Goal: Check status: Check status

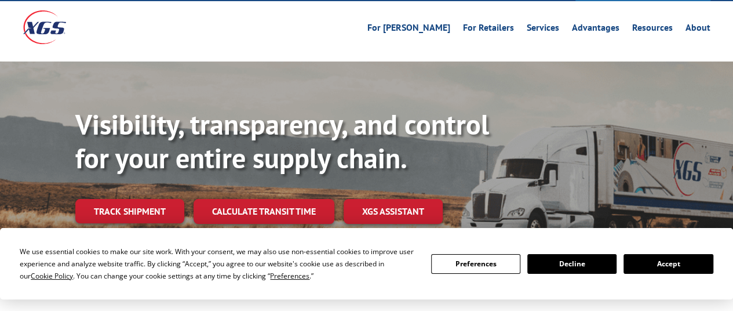
scroll to position [116, 0]
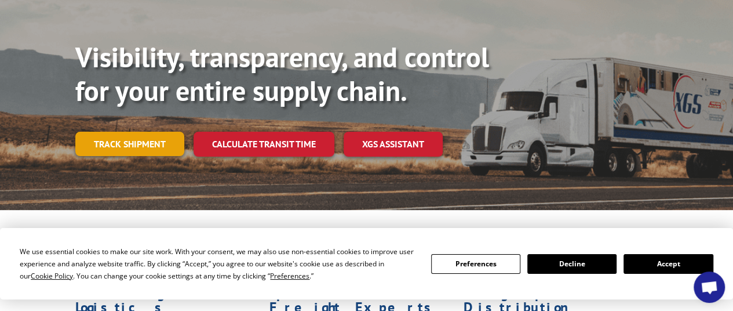
click at [152, 132] on link "Track shipment" at bounding box center [129, 144] width 109 height 24
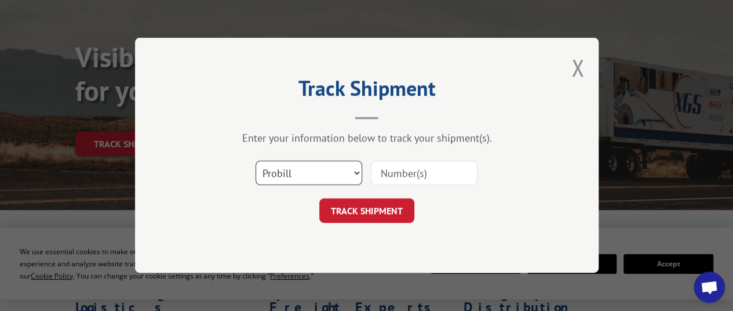
click at [315, 172] on select "Select category... Probill BOL PO" at bounding box center [309, 173] width 107 height 24
click at [256, 161] on select "Select category... Probill BOL PO" at bounding box center [309, 173] width 107 height 24
click at [340, 172] on select "Select category... Probill BOL PO" at bounding box center [309, 173] width 107 height 24
drag, startPoint x: 582, startPoint y: 104, endPoint x: 576, endPoint y: 107, distance: 6.8
click at [582, 104] on div "Track Shipment Enter your information below to track your shipment(s). Select c…" at bounding box center [367, 155] width 464 height 235
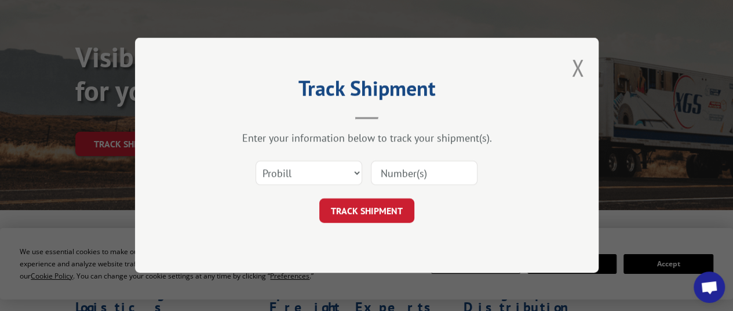
click at [407, 165] on input at bounding box center [424, 173] width 107 height 24
paste input "16331079"
type input "16331079"
click at [378, 202] on button "TRACK SHIPMENT" at bounding box center [366, 211] width 95 height 24
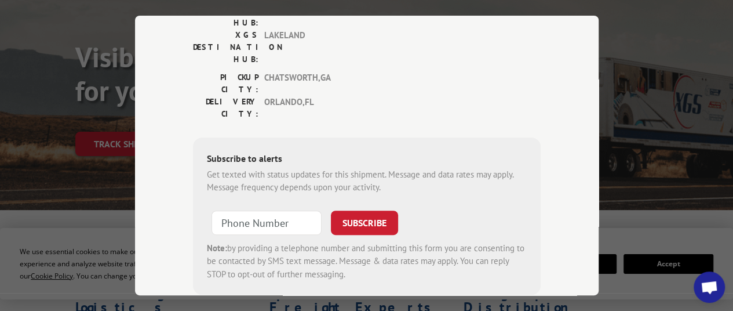
scroll to position [232, 0]
